Goal: Information Seeking & Learning: Learn about a topic

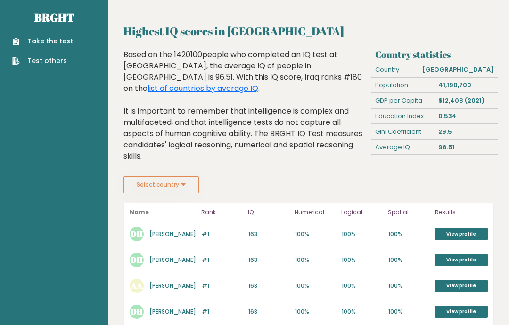
scroll to position [6, 0]
click at [446, 146] on div "96.51" at bounding box center [466, 148] width 63 height 15
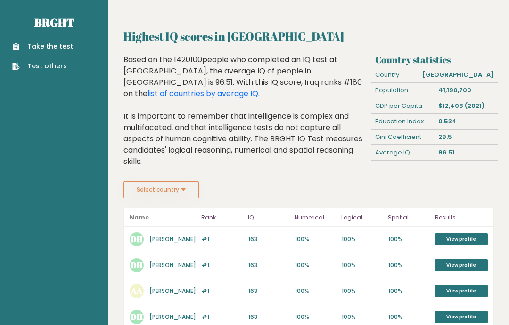
scroll to position [0, 0]
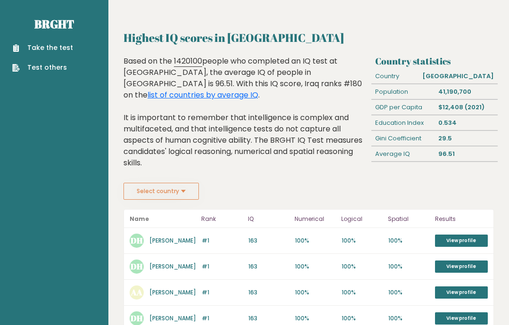
click at [458, 235] on link "View profile" at bounding box center [461, 241] width 53 height 12
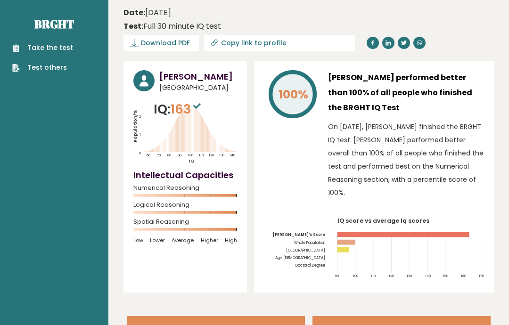
click at [47, 24] on link "Brght" at bounding box center [54, 24] width 40 height 15
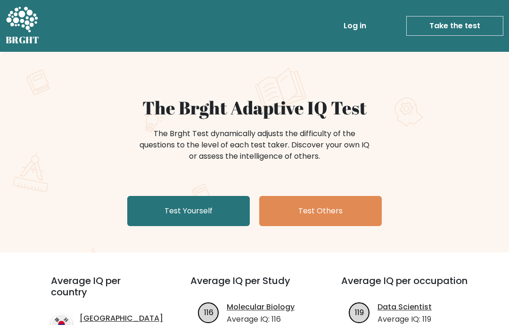
click at [140, 209] on link "Test Yourself" at bounding box center [188, 211] width 123 height 30
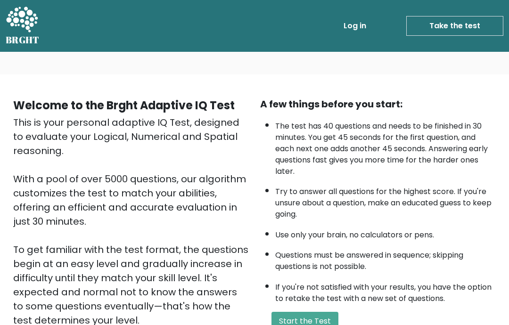
click at [15, 21] on icon at bounding box center [22, 19] width 32 height 25
click at [498, 28] on link "Take the test" at bounding box center [455, 26] width 97 height 20
click at [502, 20] on link "Take the test" at bounding box center [455, 26] width 97 height 20
click at [30, 22] on icon at bounding box center [22, 20] width 33 height 28
click at [24, 20] on icon at bounding box center [22, 19] width 32 height 25
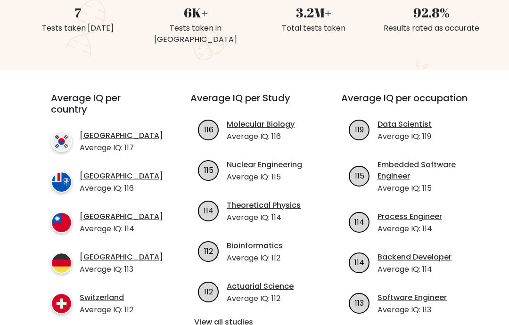
scroll to position [310, 0]
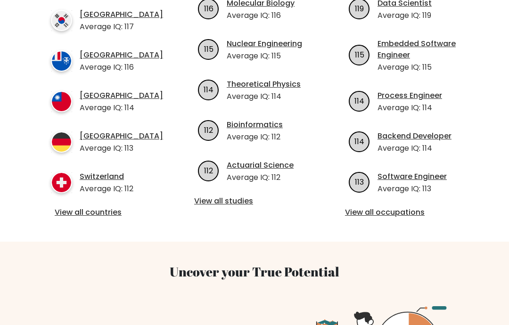
click at [70, 209] on link "View all countries" at bounding box center [104, 212] width 98 height 11
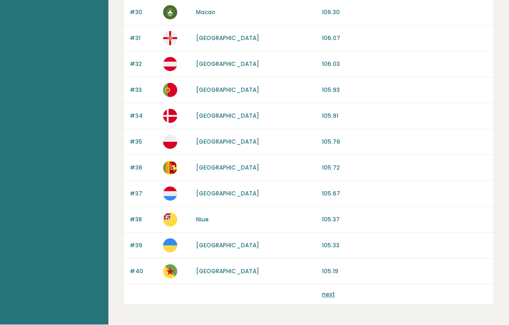
scroll to position [911, 0]
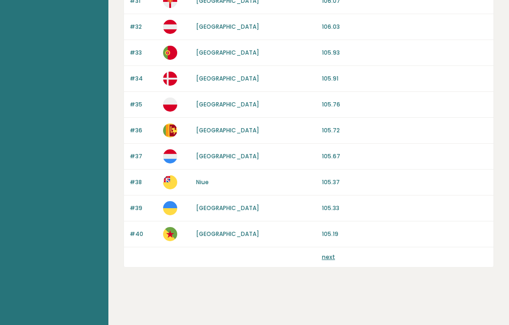
click at [330, 253] on link "next" at bounding box center [328, 257] width 13 height 8
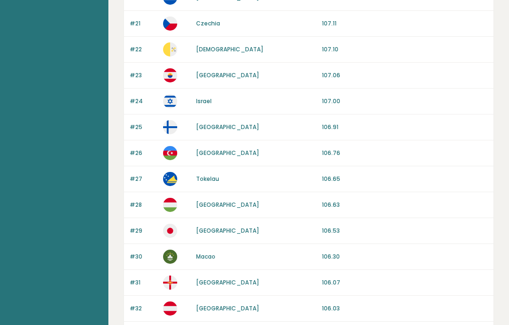
scroll to position [560, 0]
